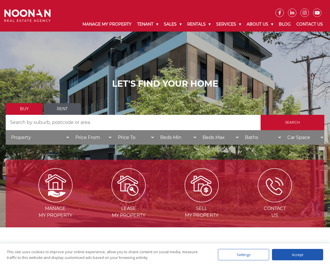
click at [68, 122] on input "Search by Address" at bounding box center [133, 122] width 255 height 15
click at [67, 110] on link "Rent" at bounding box center [62, 109] width 37 height 12
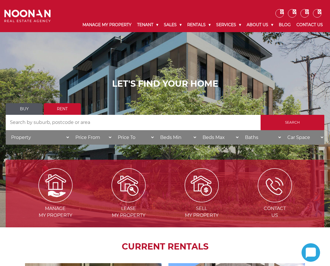
click at [26, 109] on link "Buy" at bounding box center [24, 109] width 37 height 12
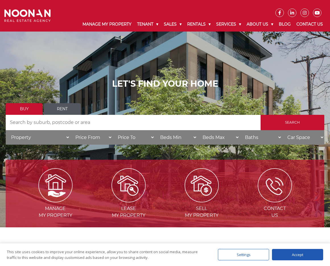
click at [101, 139] on select "Price From $50,000 $100,000 $150,000 $200,000 $250,000 $300,000 $350,000 $400,0…" at bounding box center [91, 137] width 42 height 14
click at [141, 136] on select "Price To $50,000 $100,000 $150,000 $200,000 $250,000 $300,000 $350,000 $400,000…" at bounding box center [133, 137] width 42 height 14
click at [112, 130] on select "Price To $50,000 $100,000 $150,000 $200,000 $250,000 $300,000 $350,000 $400,000…" at bounding box center [133, 137] width 42 height 14
